Goal: Information Seeking & Learning: Learn about a topic

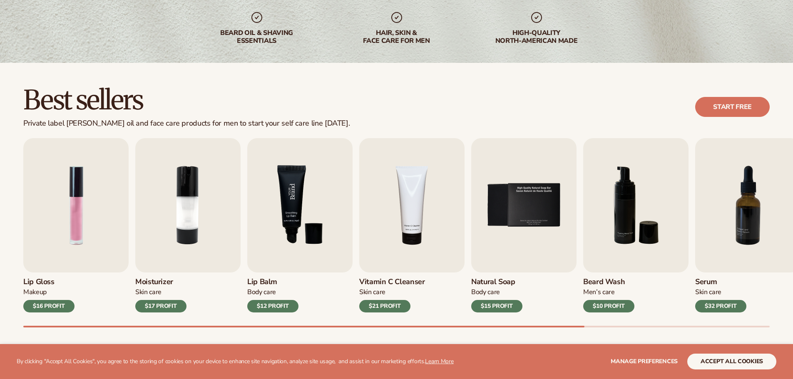
scroll to position [167, 0]
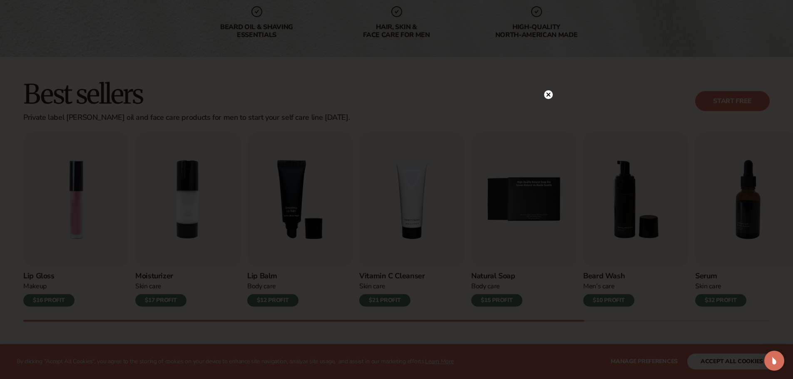
click at [549, 93] on circle at bounding box center [548, 94] width 9 height 9
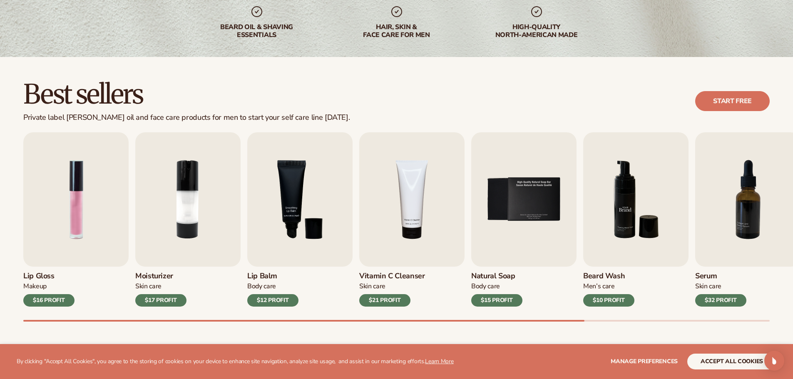
click at [628, 238] on img "6 / 9" at bounding box center [635, 199] width 105 height 135
click at [619, 207] on img "6 / 9" at bounding box center [635, 199] width 105 height 135
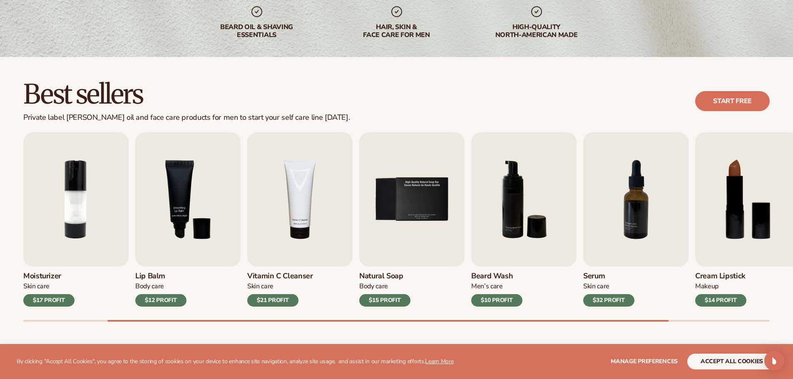
click at [506, 299] on div "$10 PROFIT" at bounding box center [496, 300] width 51 height 12
click at [495, 268] on div "Beard Wash Men’s Care $10 PROFIT" at bounding box center [523, 287] width 105 height 40
click at [496, 276] on h3 "Beard Wash" at bounding box center [496, 276] width 51 height 9
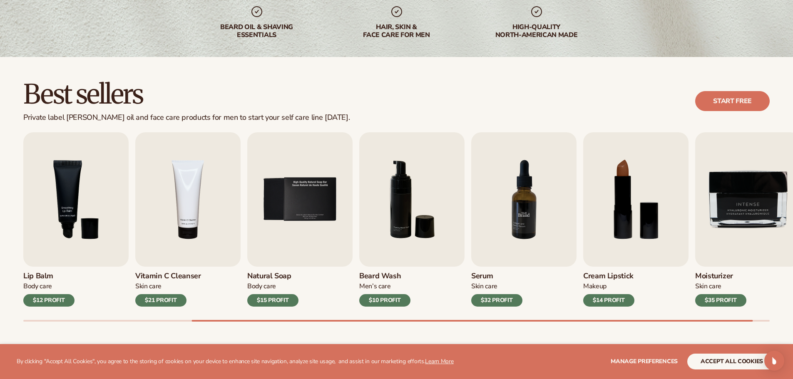
click at [487, 259] on img "7 / 9" at bounding box center [523, 199] width 105 height 135
click at [528, 208] on img "7 / 9" at bounding box center [523, 199] width 105 height 135
click at [499, 295] on div "$32 PROFIT" at bounding box center [496, 300] width 51 height 12
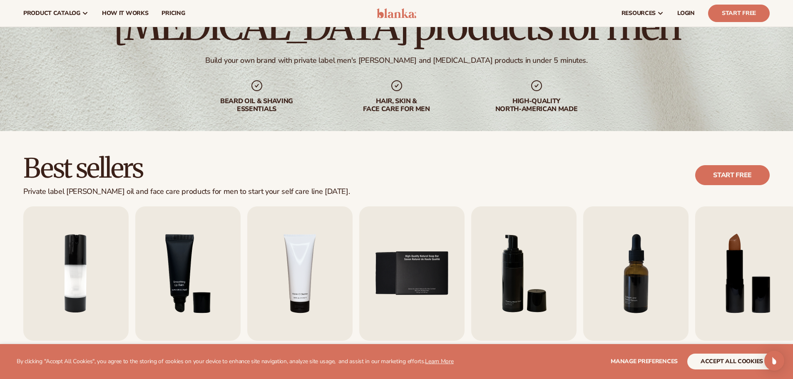
scroll to position [0, 0]
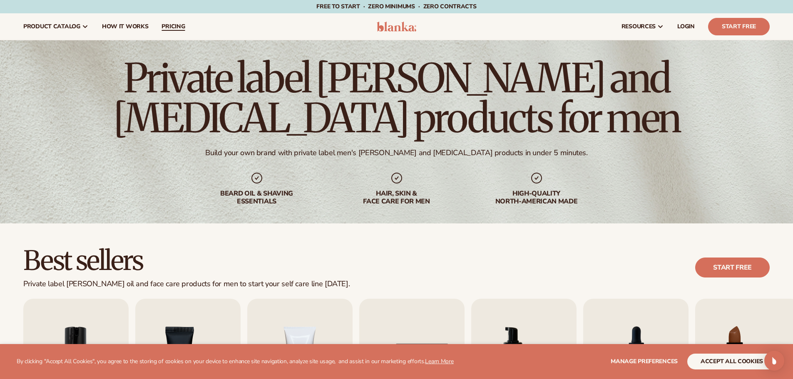
click at [174, 25] on span "pricing" at bounding box center [173, 26] width 23 height 7
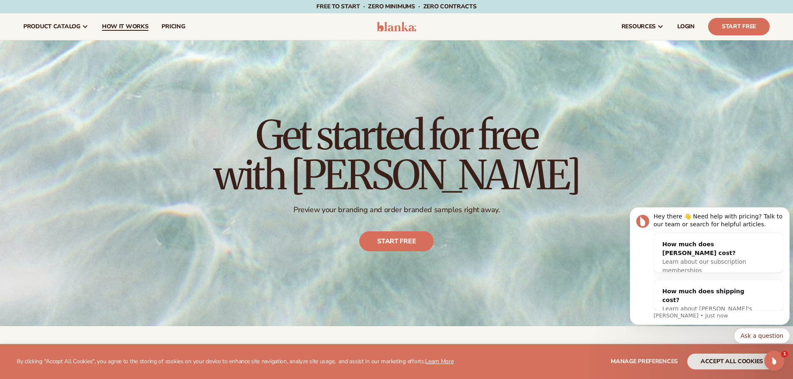
click at [120, 26] on span "How It Works" at bounding box center [125, 26] width 47 height 7
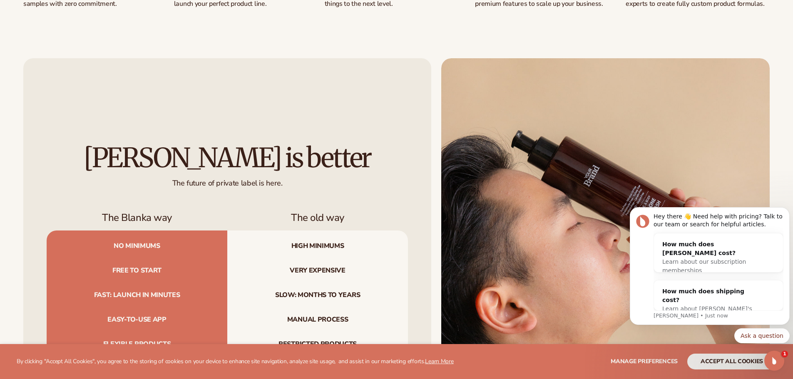
scroll to position [958, 0]
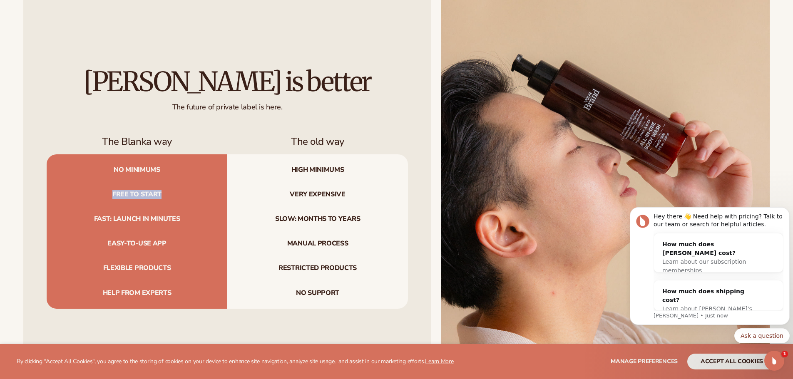
drag, startPoint x: 167, startPoint y: 194, endPoint x: 104, endPoint y: 193, distance: 62.9
click at [104, 193] on span "Free to start" at bounding box center [137, 194] width 181 height 25
drag, startPoint x: 192, startPoint y: 215, endPoint x: 92, endPoint y: 218, distance: 100.4
click at [92, 218] on span "Fast: launch in minutes" at bounding box center [137, 219] width 181 height 25
drag, startPoint x: 191, startPoint y: 268, endPoint x: 91, endPoint y: 267, distance: 99.9
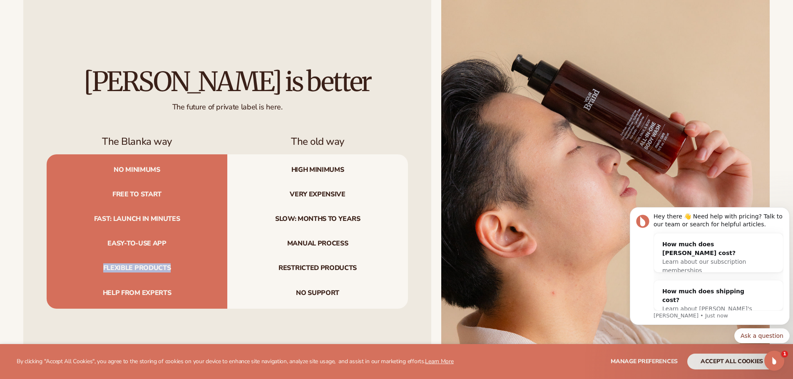
click at [91, 267] on span "Flexible products" at bounding box center [137, 268] width 181 height 25
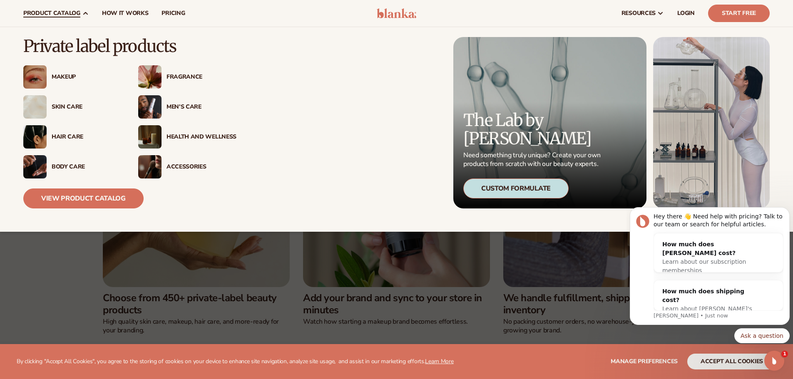
scroll to position [167, 0]
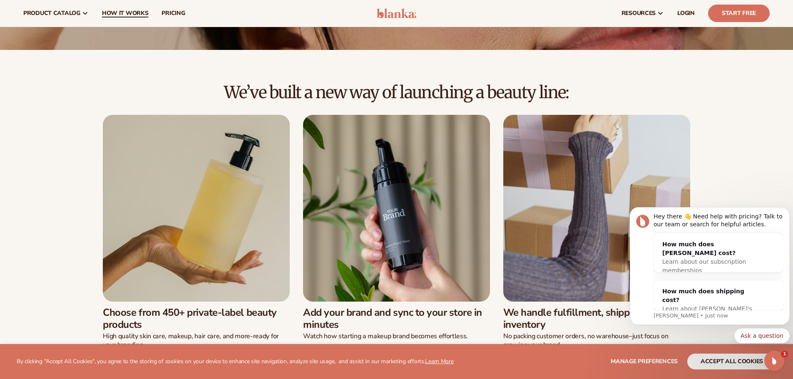
click at [131, 19] on link "How It Works" at bounding box center [125, 13] width 60 height 27
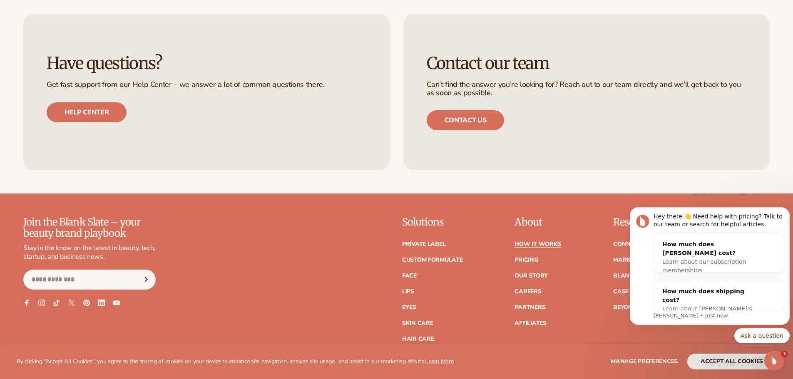
scroll to position [2165, 0]
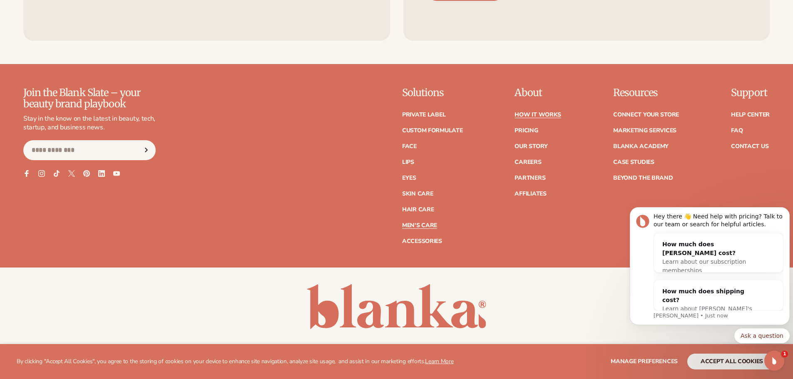
click at [422, 225] on link "Men's Care" at bounding box center [419, 226] width 35 height 6
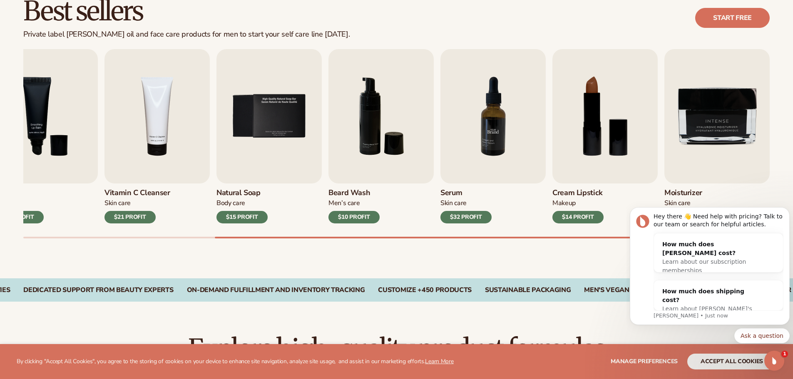
click at [488, 177] on img "7 / 9" at bounding box center [493, 116] width 105 height 135
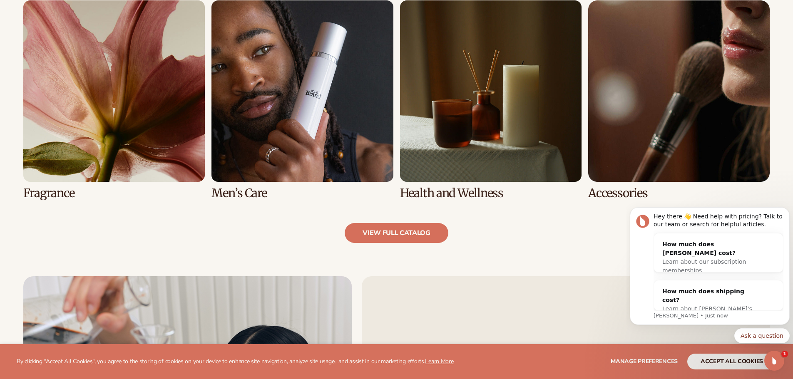
scroll to position [874, 0]
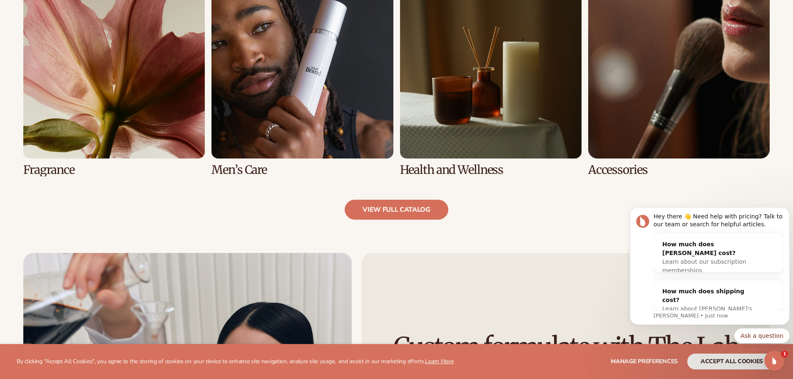
click at [296, 143] on link "6 / 8" at bounding box center [303, 76] width 182 height 199
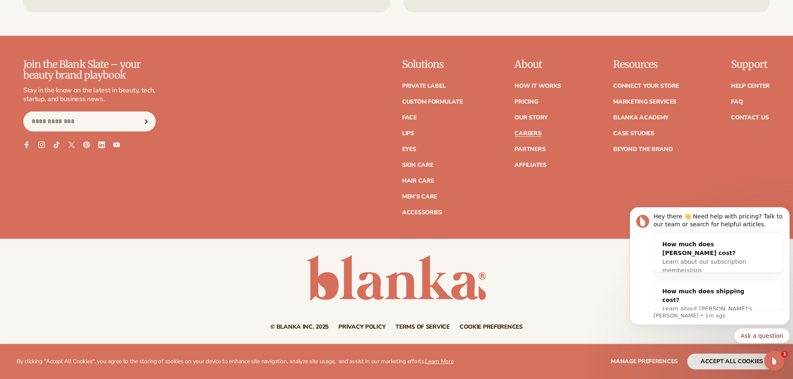
scroll to position [1646, 0]
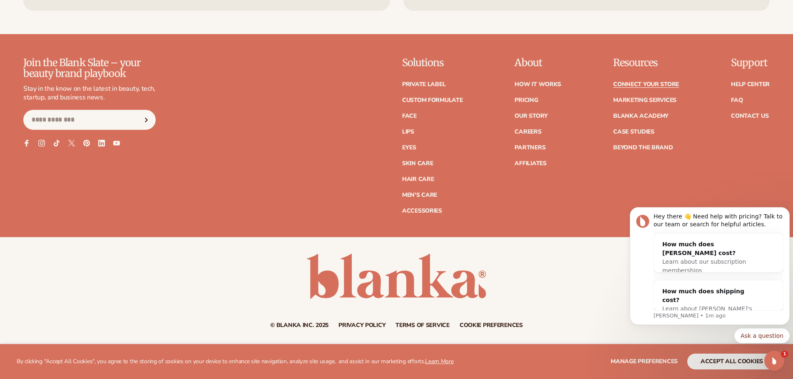
click at [651, 83] on link "Connect your store" at bounding box center [646, 85] width 66 height 6
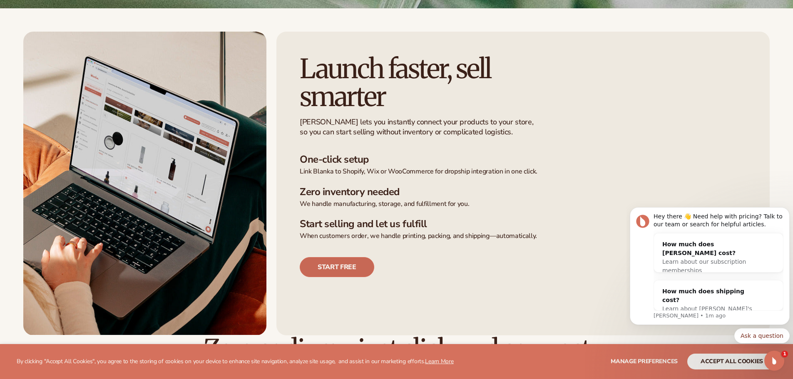
click at [350, 264] on link "Start free" at bounding box center [337, 267] width 75 height 20
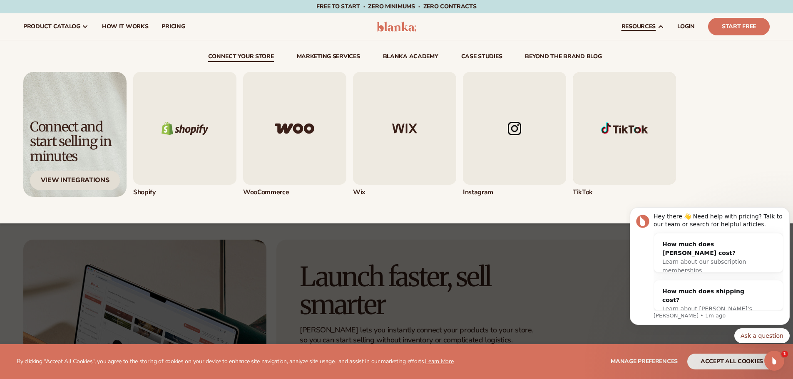
click at [110, 184] on div "View Integrations" at bounding box center [75, 181] width 90 height 20
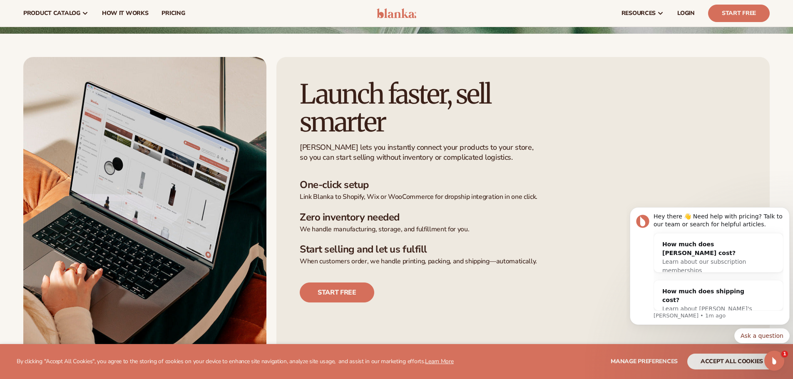
scroll to position [42, 0]
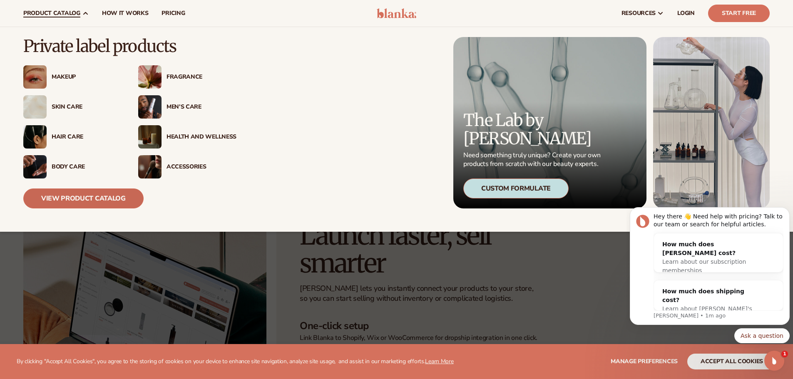
click at [105, 199] on link "View Product Catalog" at bounding box center [83, 199] width 120 height 20
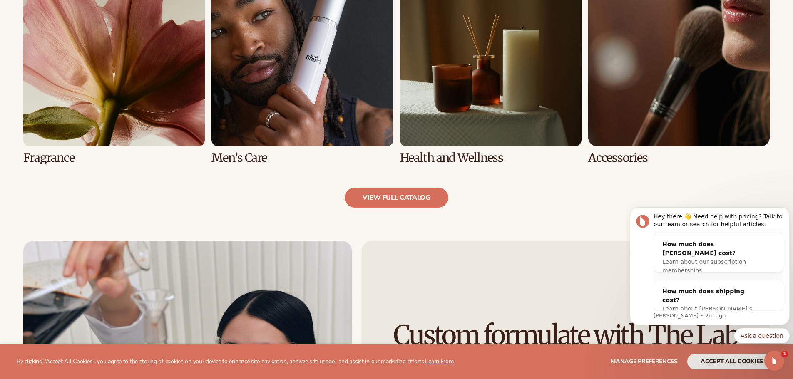
click at [520, 110] on link "7 / 8" at bounding box center [491, 64] width 182 height 199
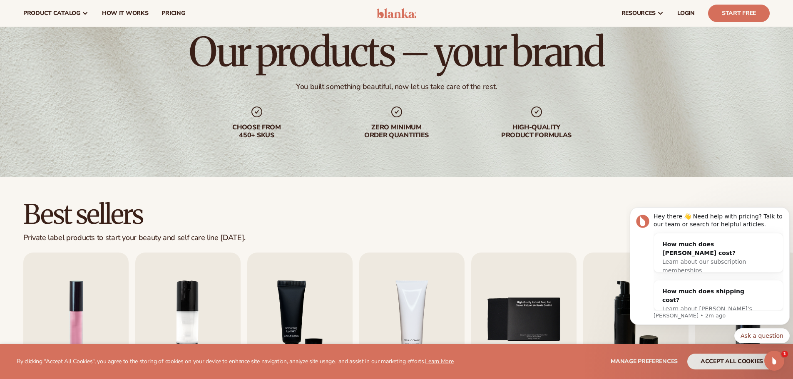
scroll to position [42, 0]
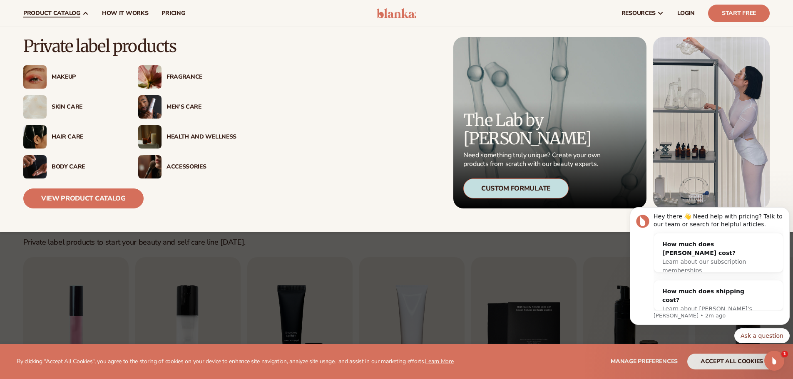
click at [187, 135] on div "Health And Wellness" at bounding box center [202, 137] width 70 height 7
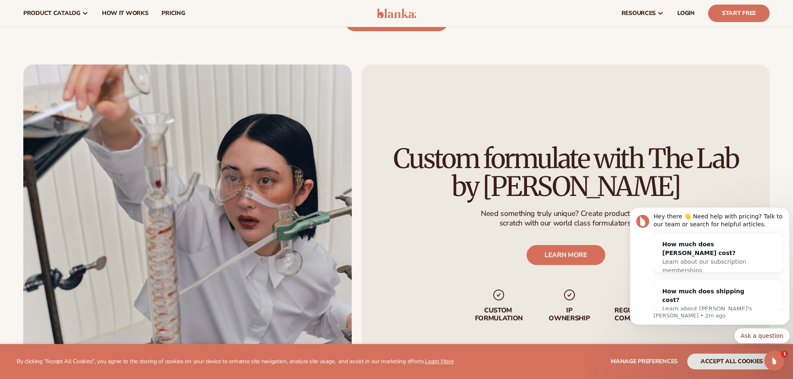
scroll to position [1041, 0]
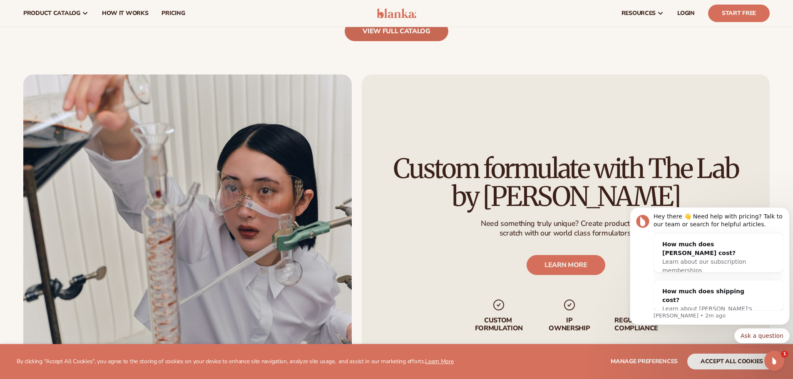
click at [391, 37] on link "view full catalog" at bounding box center [397, 31] width 104 height 20
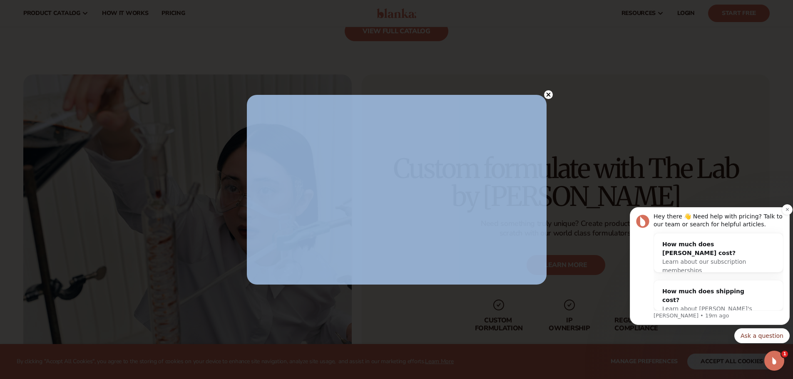
drag, startPoint x: 1174, startPoint y: 299, endPoint x: 760, endPoint y: 277, distance: 414.5
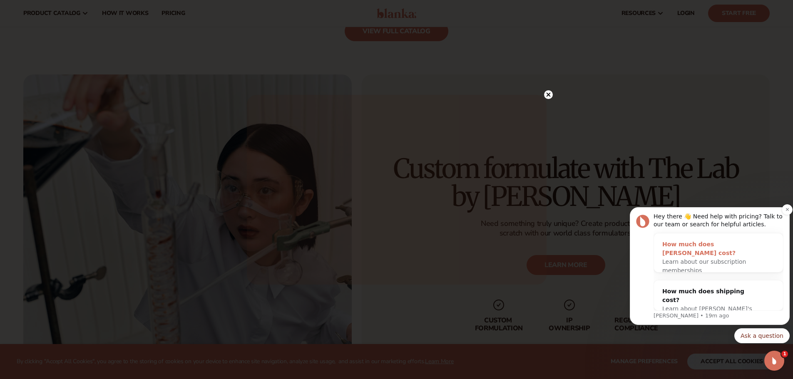
click at [709, 259] on span "Learn about our subscription memberships" at bounding box center [705, 266] width 84 height 15
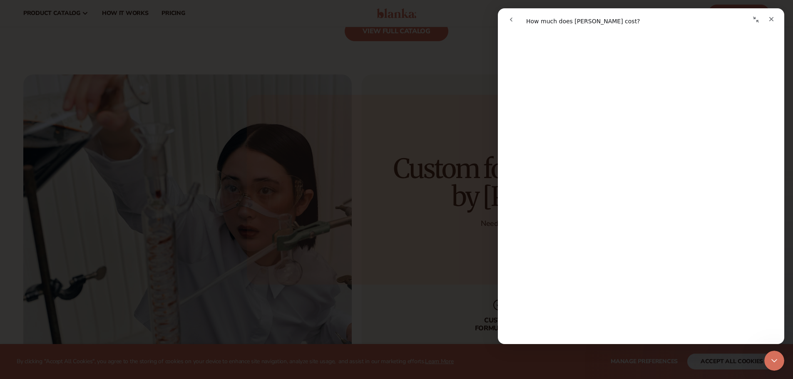
scroll to position [0, 0]
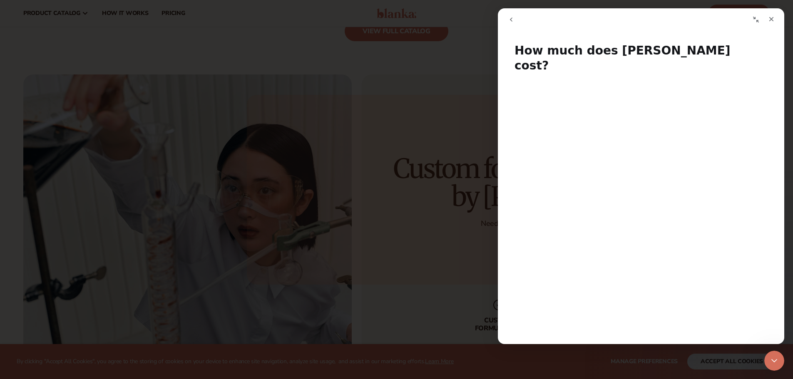
click at [511, 18] on icon "go back" at bounding box center [511, 19] width 7 height 7
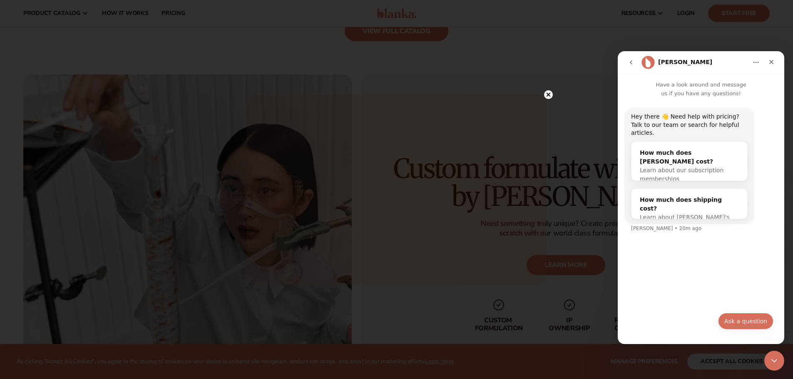
click at [750, 326] on button "Ask a question" at bounding box center [745, 321] width 55 height 17
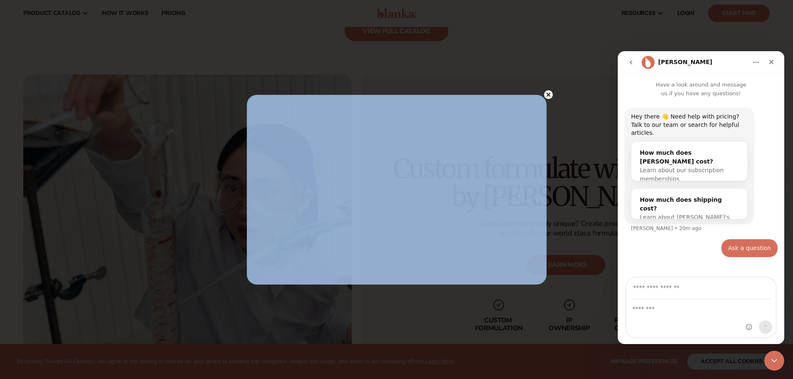
drag, startPoint x: 548, startPoint y: 93, endPoint x: 558, endPoint y: 107, distance: 17.3
click at [548, 93] on circle at bounding box center [548, 94] width 9 height 9
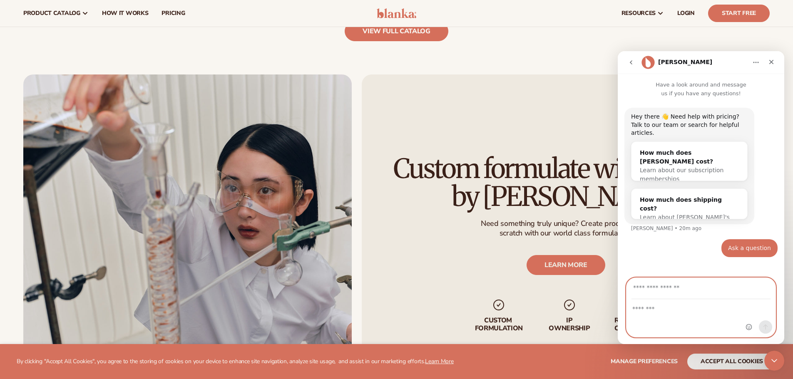
click at [675, 307] on textarea "Message…" at bounding box center [701, 307] width 149 height 14
type textarea "*"
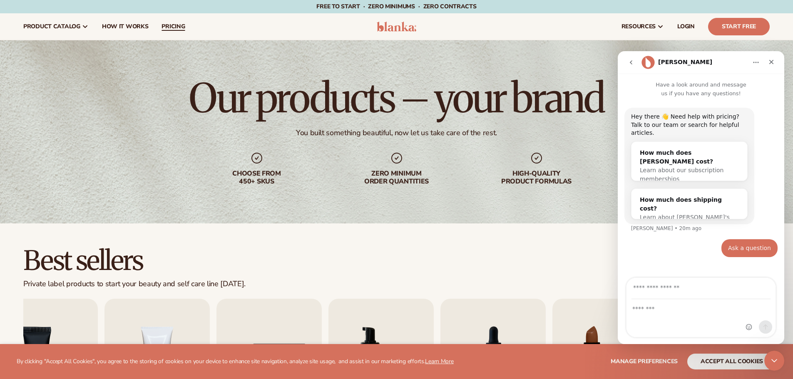
click at [182, 20] on link "pricing" at bounding box center [173, 26] width 37 height 27
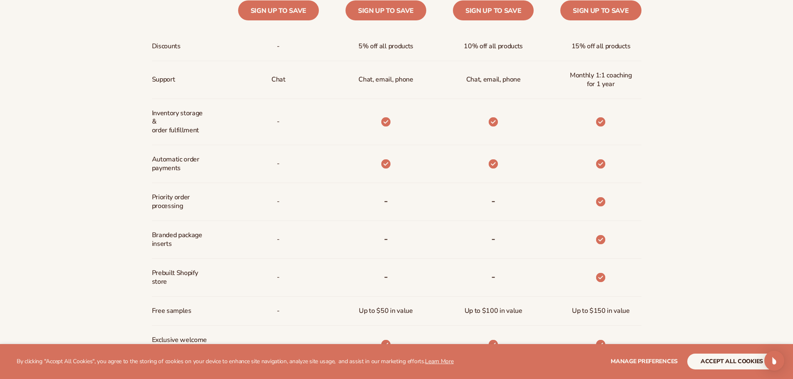
scroll to position [500, 0]
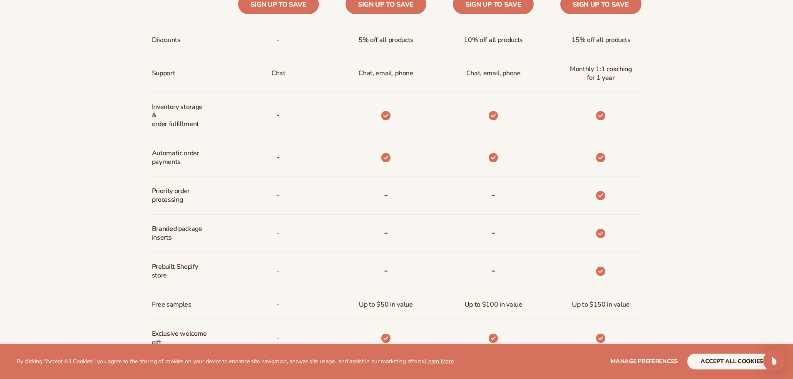
click at [772, 362] on img "Open Intercom Messenger" at bounding box center [774, 361] width 11 height 11
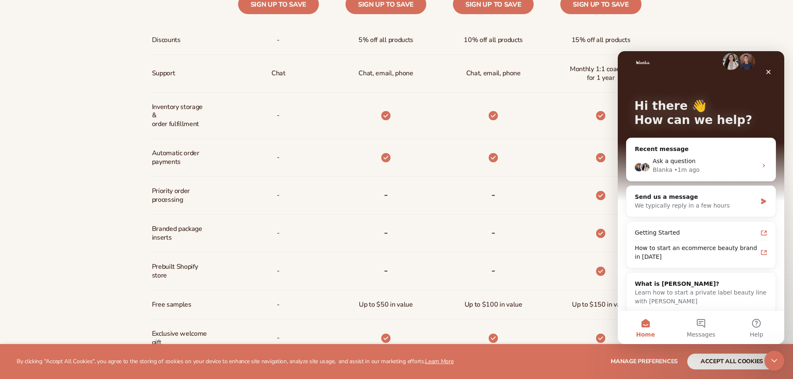
scroll to position [17, 0]
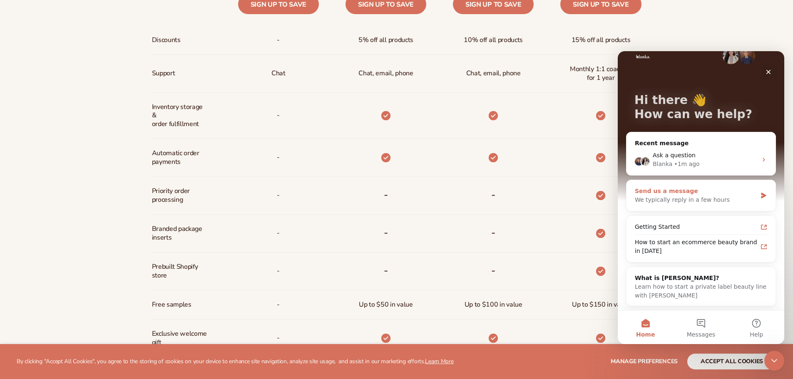
click at [680, 192] on div "Send us a message" at bounding box center [696, 191] width 122 height 9
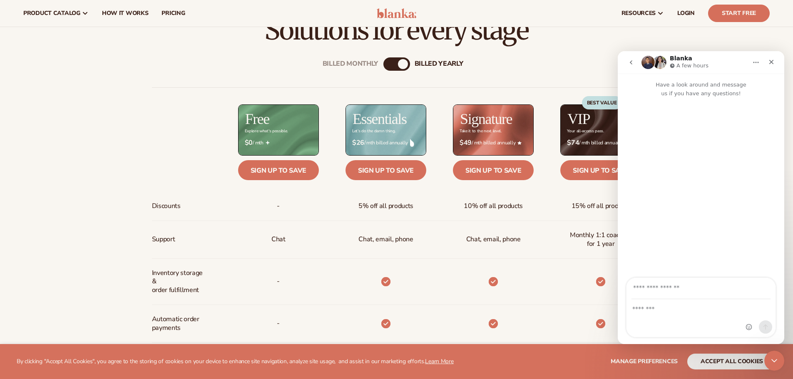
scroll to position [333, 0]
click at [283, 174] on link "Sign up to save" at bounding box center [278, 171] width 81 height 20
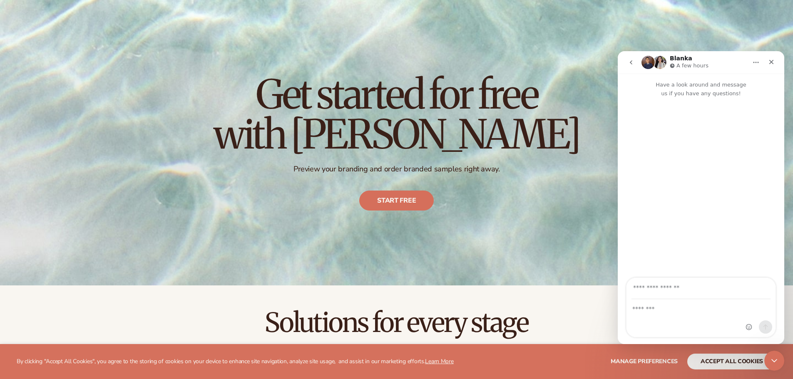
scroll to position [0, 0]
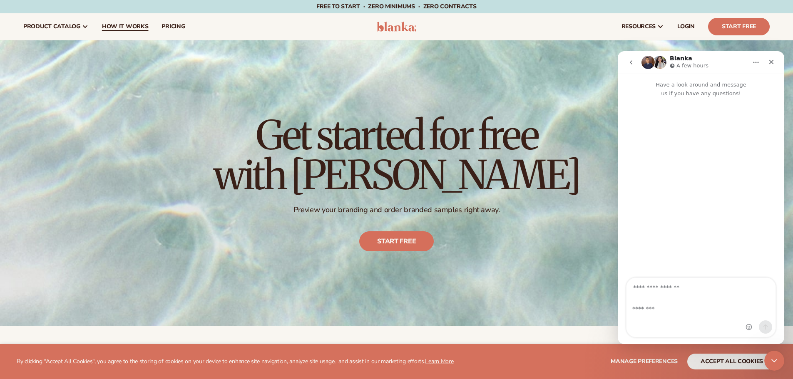
click at [125, 28] on span "How It Works" at bounding box center [125, 26] width 47 height 7
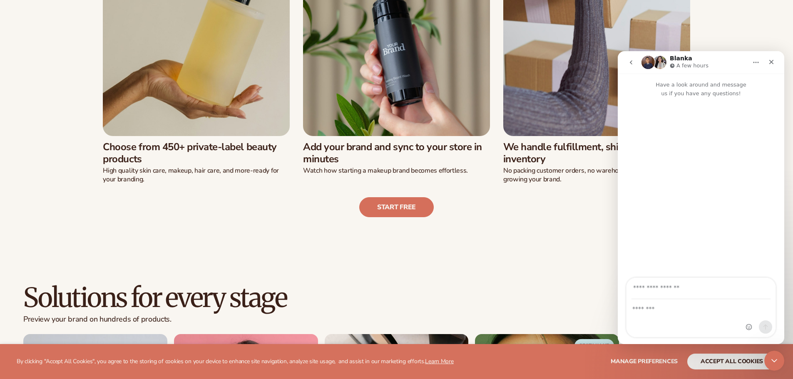
scroll to position [333, 0]
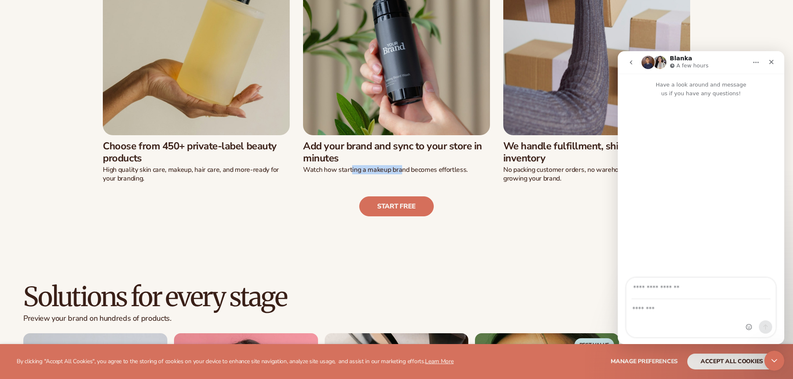
drag, startPoint x: 351, startPoint y: 169, endPoint x: 403, endPoint y: 171, distance: 51.7
click at [403, 171] on p "Watch how starting a makeup brand becomes effortless." at bounding box center [396, 170] width 187 height 9
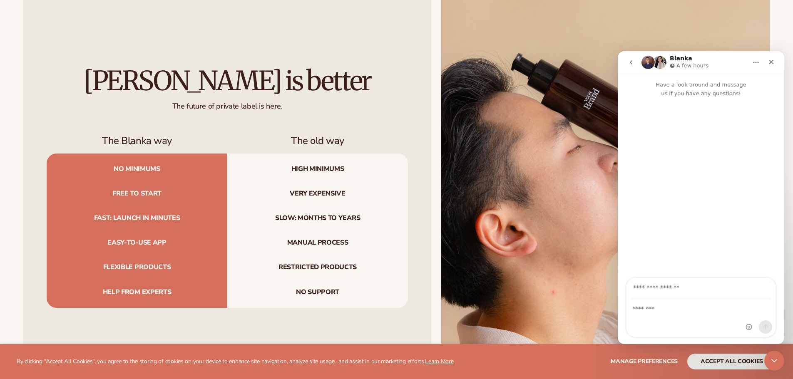
scroll to position [1041, 0]
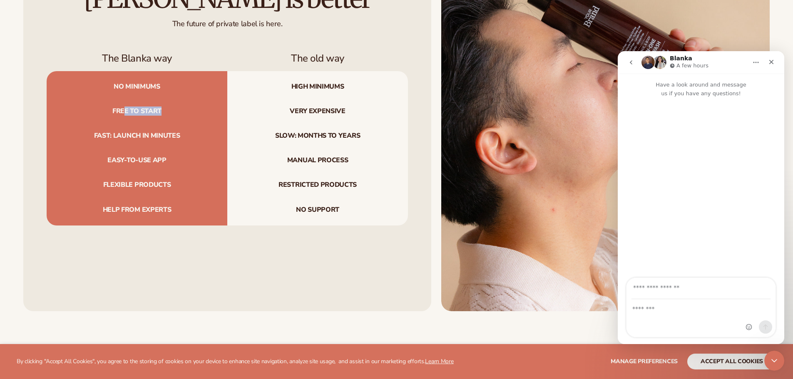
drag, startPoint x: 167, startPoint y: 106, endPoint x: 146, endPoint y: 137, distance: 37.4
click at [125, 110] on span "Free to start" at bounding box center [137, 111] width 181 height 25
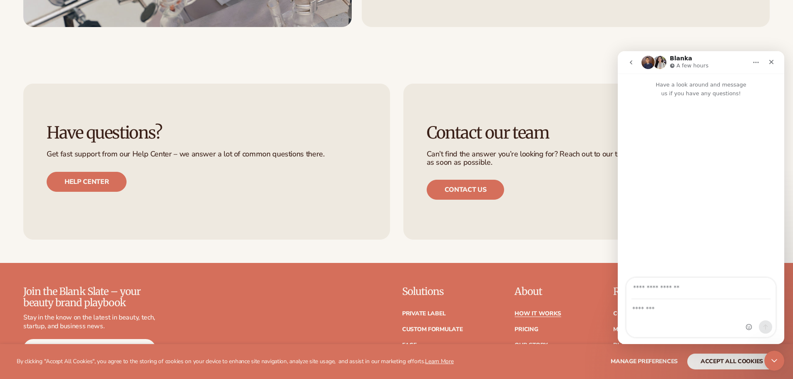
scroll to position [2124, 0]
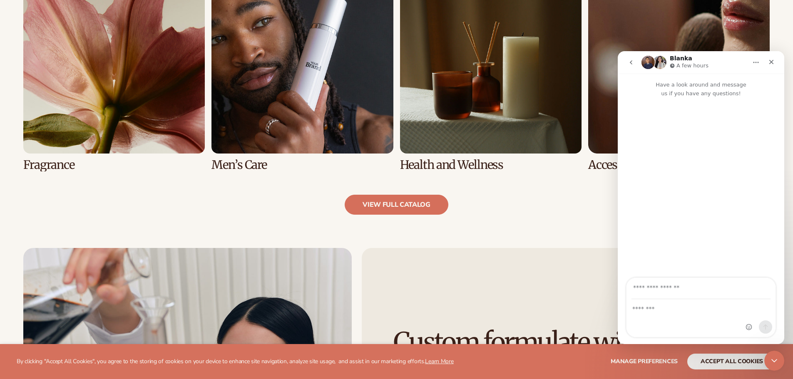
scroll to position [874, 0]
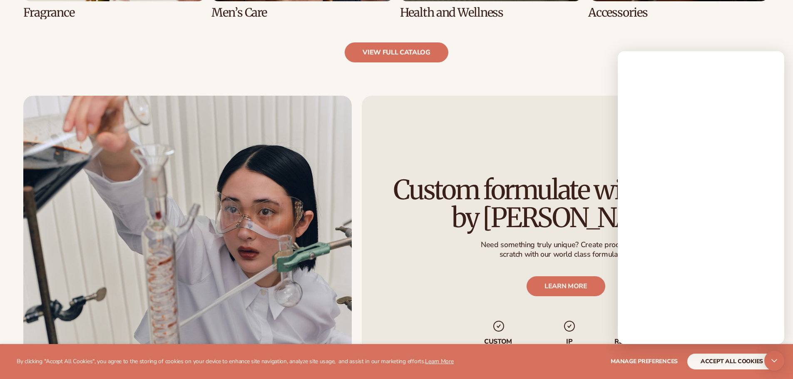
scroll to position [1248, 0]
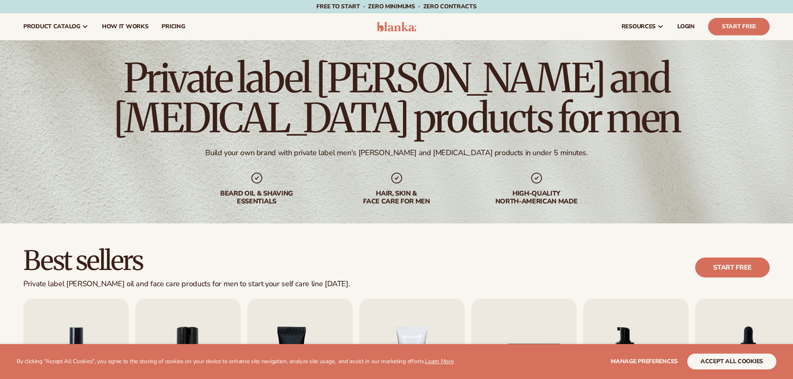
scroll to position [802, 0]
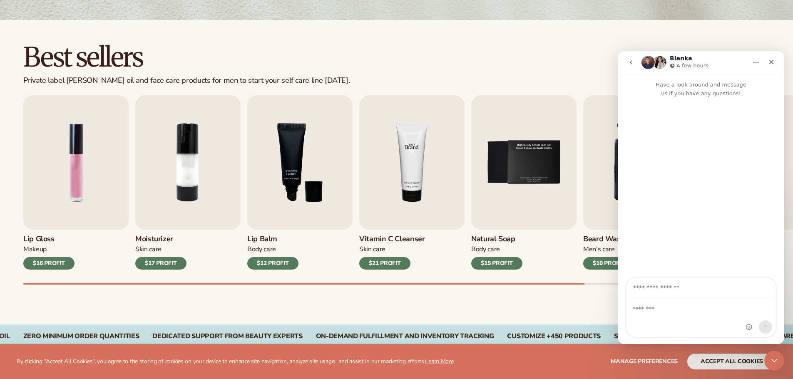
scroll to position [208, 0]
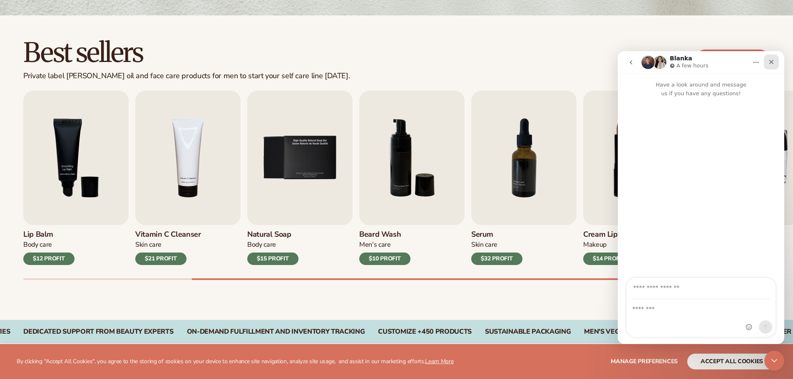
click at [773, 64] on icon "Close" at bounding box center [772, 62] width 5 height 5
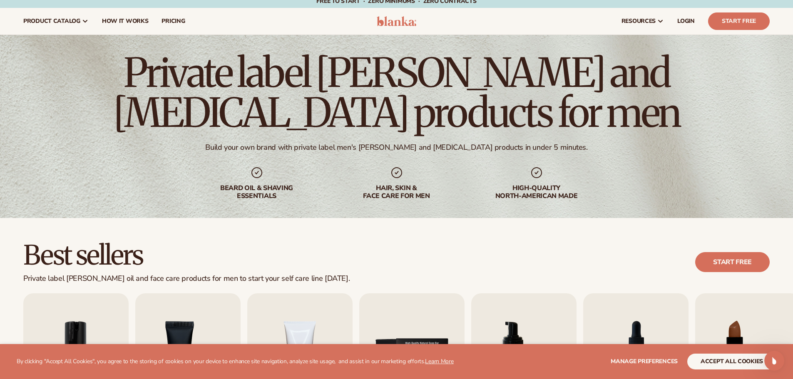
scroll to position [0, 0]
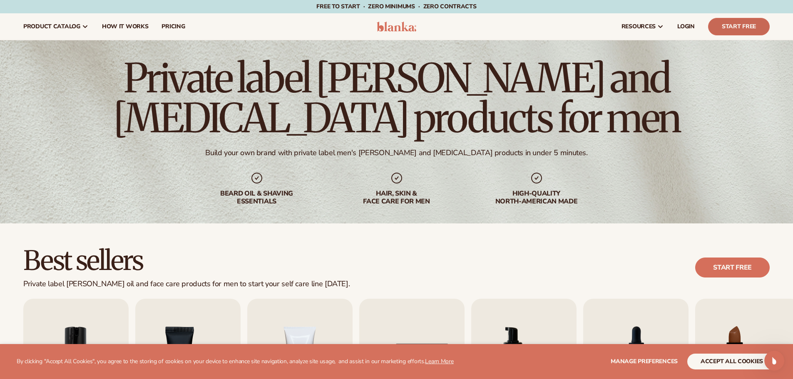
click at [744, 28] on link "Start Free" at bounding box center [739, 26] width 62 height 17
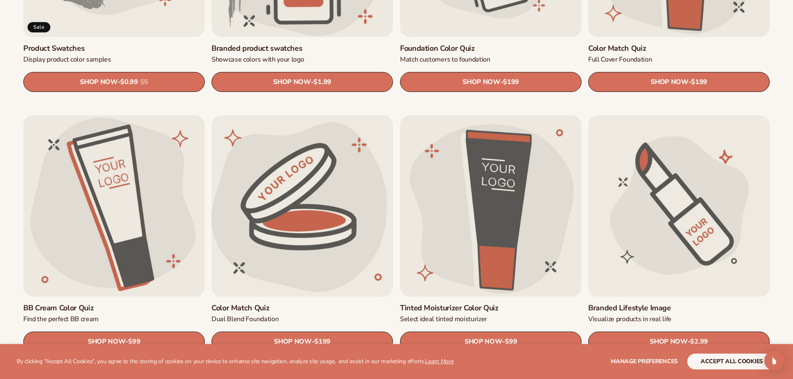
scroll to position [708, 0]
